Goal: Find specific page/section: Find specific page/section

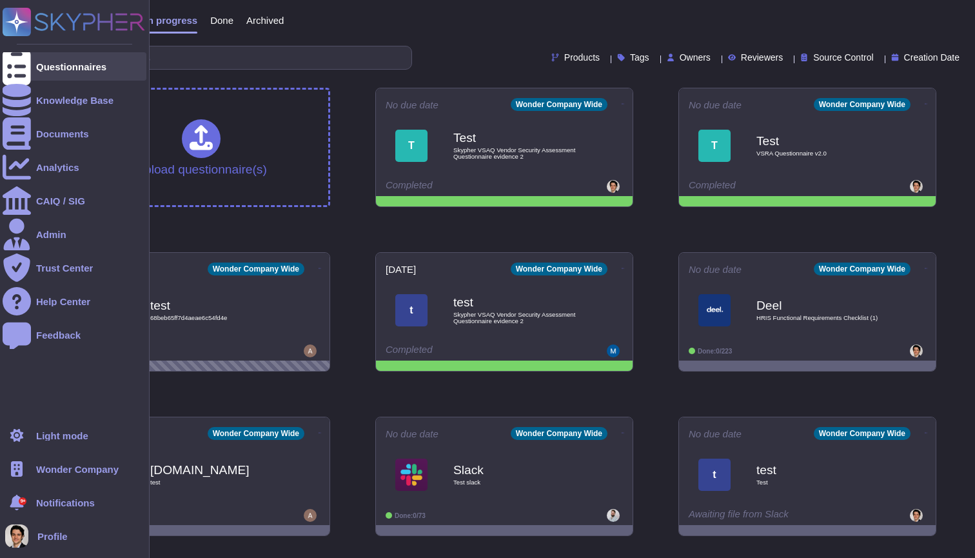
click at [26, 68] on div at bounding box center [17, 66] width 28 height 28
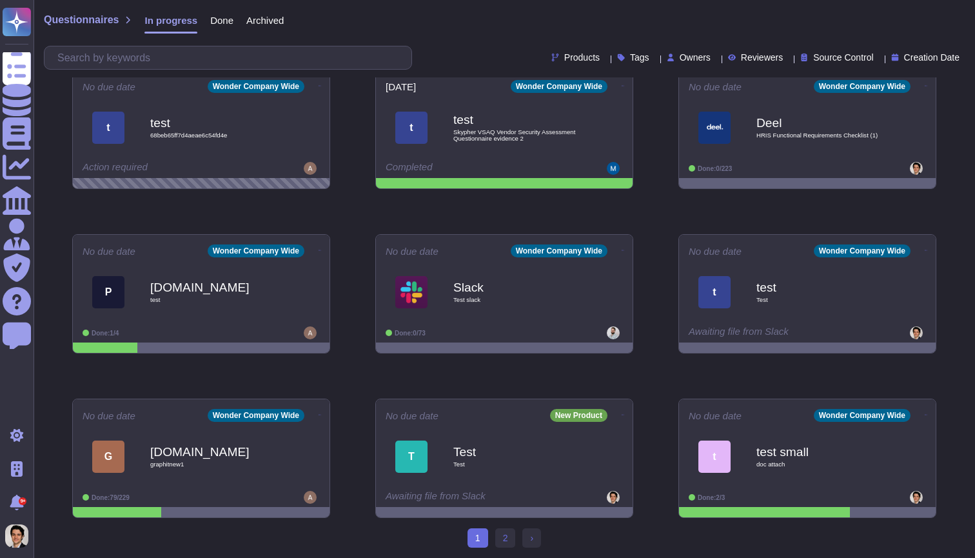
scroll to position [183, 0]
click at [508, 529] on link "2" at bounding box center [505, 537] width 21 height 19
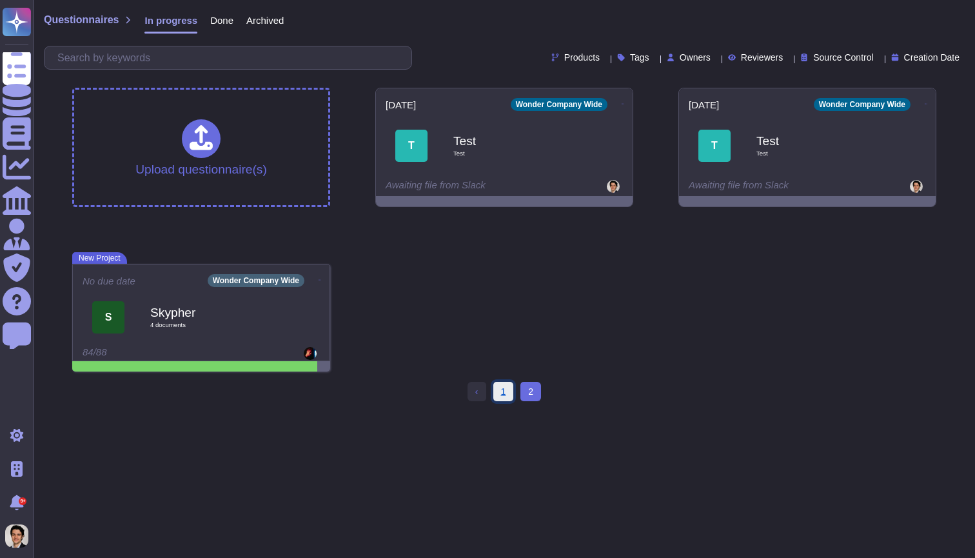
click at [508, 391] on link "1" at bounding box center [503, 391] width 21 height 19
